Goal: Check status: Check status

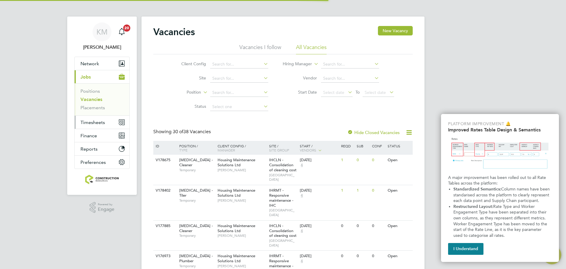
click at [95, 120] on span "Timesheets" at bounding box center [93, 122] width 24 height 6
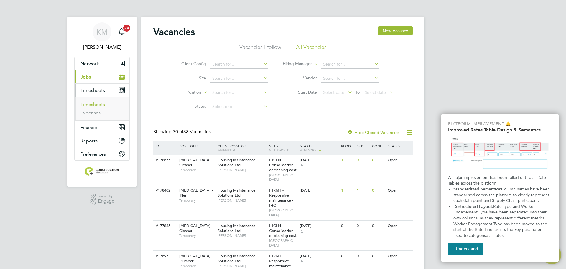
click at [100, 102] on link "Timesheets" at bounding box center [93, 104] width 24 height 6
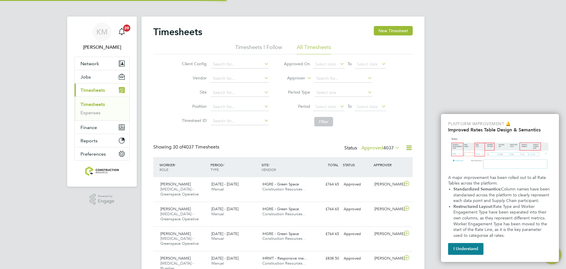
click at [280, 68] on li "Approved On Select date To Select date" at bounding box center [334, 64] width 117 height 14
click at [321, 107] on span "Select date" at bounding box center [325, 106] width 21 height 5
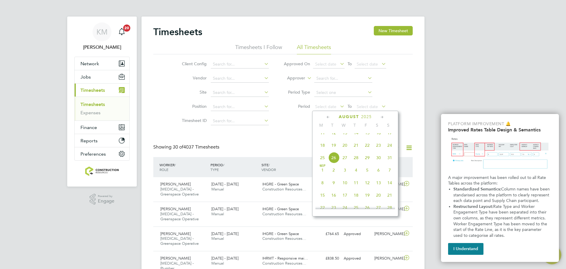
click at [321, 149] on span "18" at bounding box center [322, 145] width 11 height 11
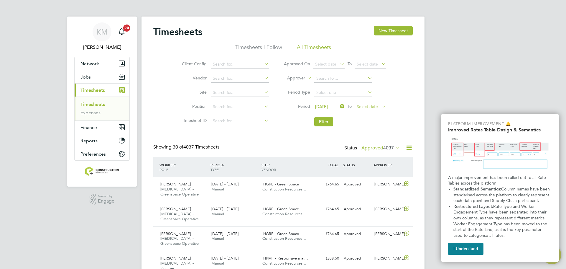
click at [374, 108] on span "Select date" at bounding box center [367, 106] width 21 height 5
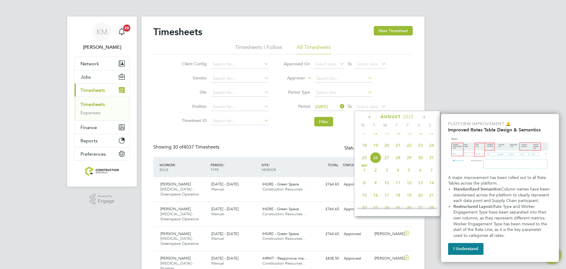
click at [434, 149] on span "24" at bounding box center [431, 145] width 11 height 11
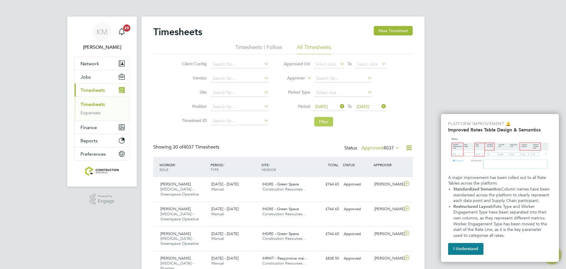
click at [325, 119] on button "Filter" at bounding box center [323, 121] width 19 height 9
